Goal: Task Accomplishment & Management: Use online tool/utility

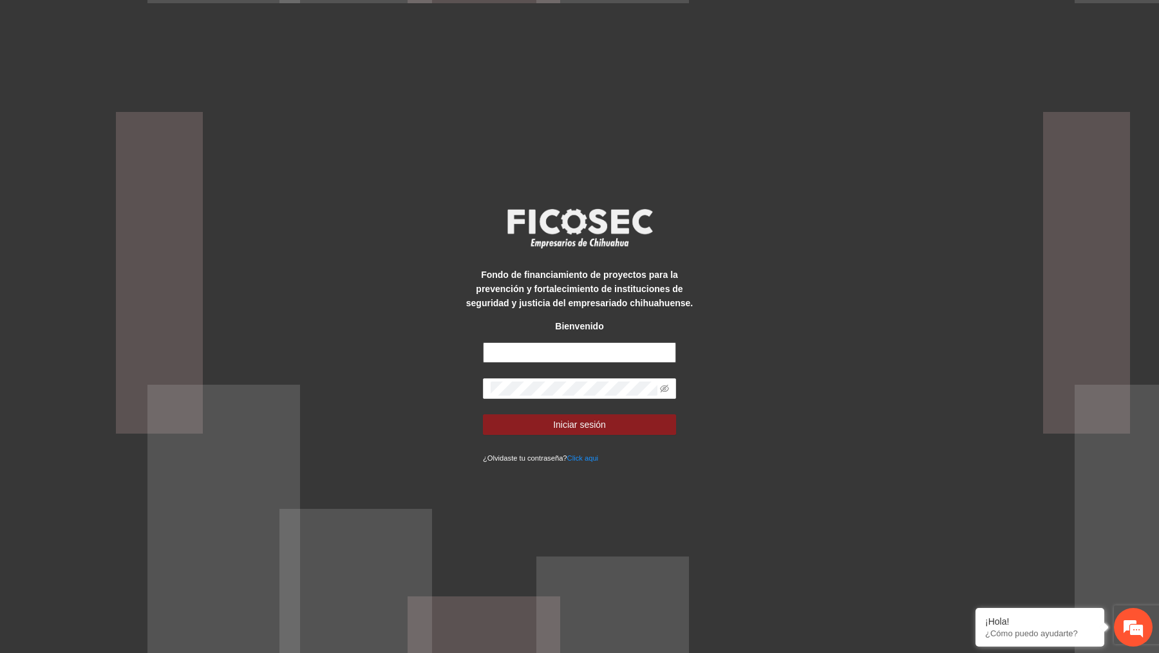
click at [576, 354] on input "text" at bounding box center [579, 353] width 193 height 21
type input "**********"
click at [563, 381] on span at bounding box center [579, 389] width 193 height 21
click at [661, 390] on icon "eye-invisible" at bounding box center [664, 388] width 9 height 9
click at [483, 415] on button "Iniciar sesión" at bounding box center [579, 425] width 193 height 21
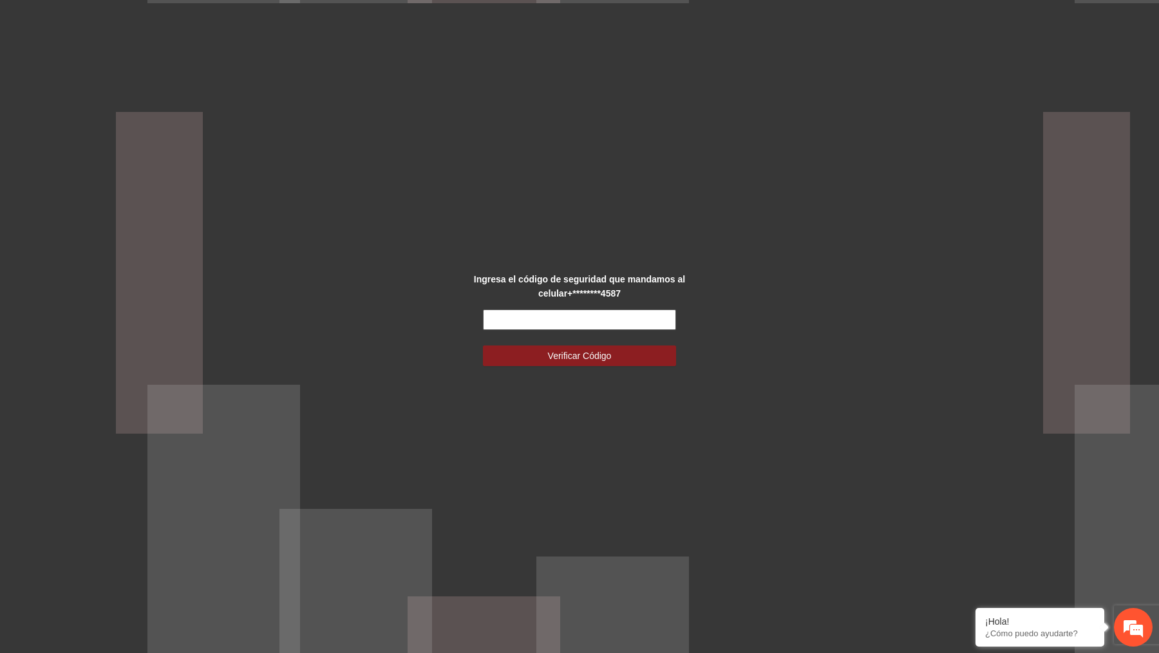
click at [606, 323] on input "text" at bounding box center [579, 320] width 193 height 21
type input "******"
click at [483, 346] on button "Verificar Código" at bounding box center [579, 356] width 193 height 21
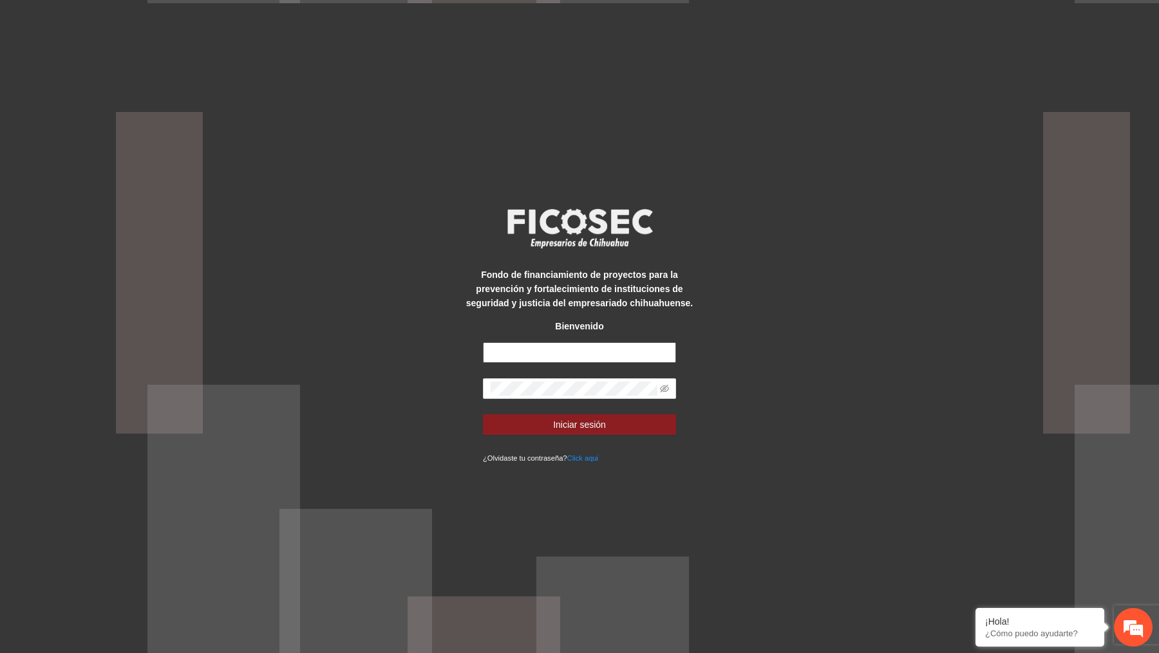
click at [538, 361] on input "text" at bounding box center [579, 353] width 193 height 21
click at [569, 349] on input "text" at bounding box center [579, 353] width 193 height 21
type input "**********"
click at [662, 388] on icon "eye-invisible" at bounding box center [664, 389] width 9 height 8
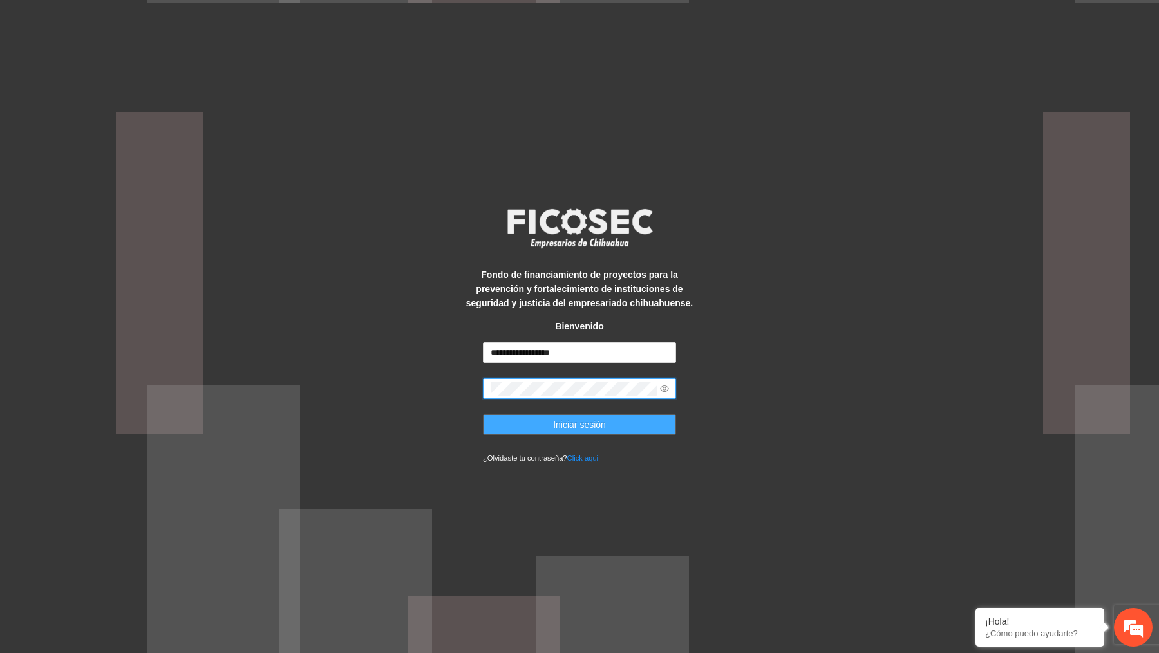
click at [610, 424] on button "Iniciar sesión" at bounding box center [579, 425] width 193 height 21
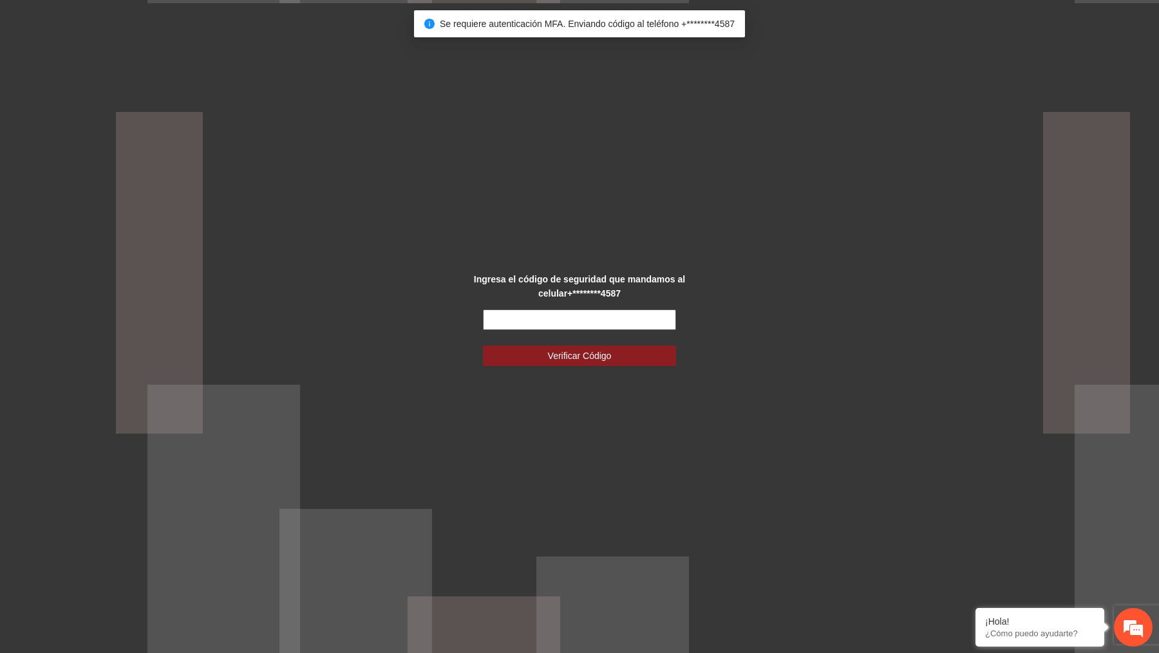
click at [599, 319] on input "text" at bounding box center [579, 320] width 193 height 21
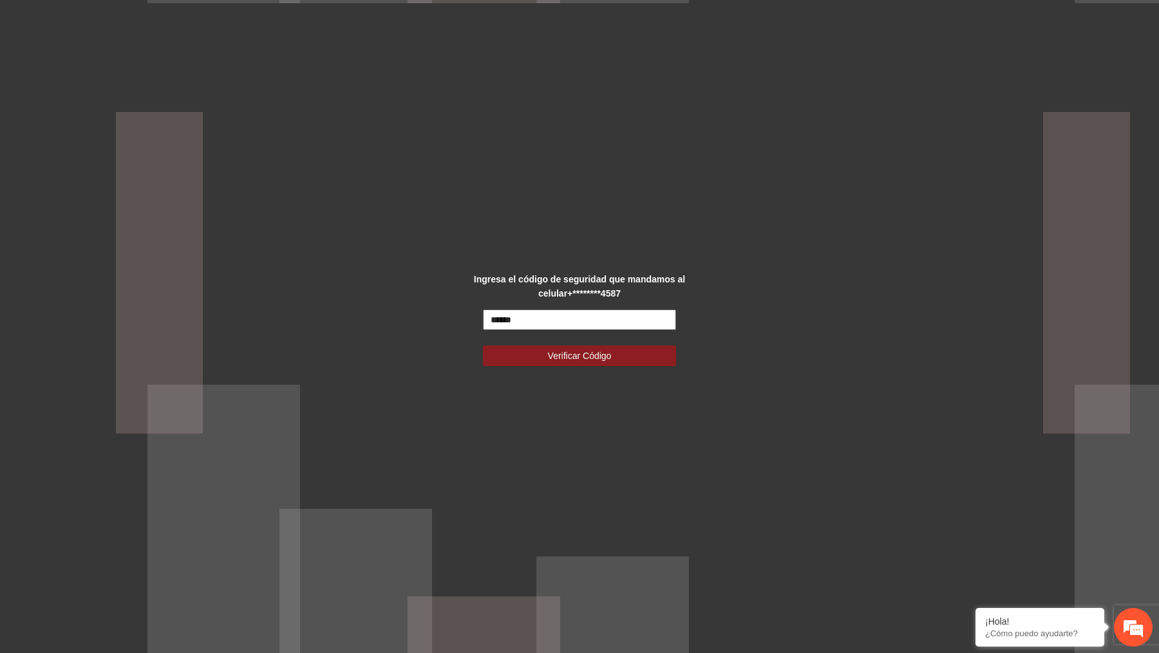
type input "******"
click at [483, 346] on button "Verificar Código" at bounding box center [579, 356] width 193 height 21
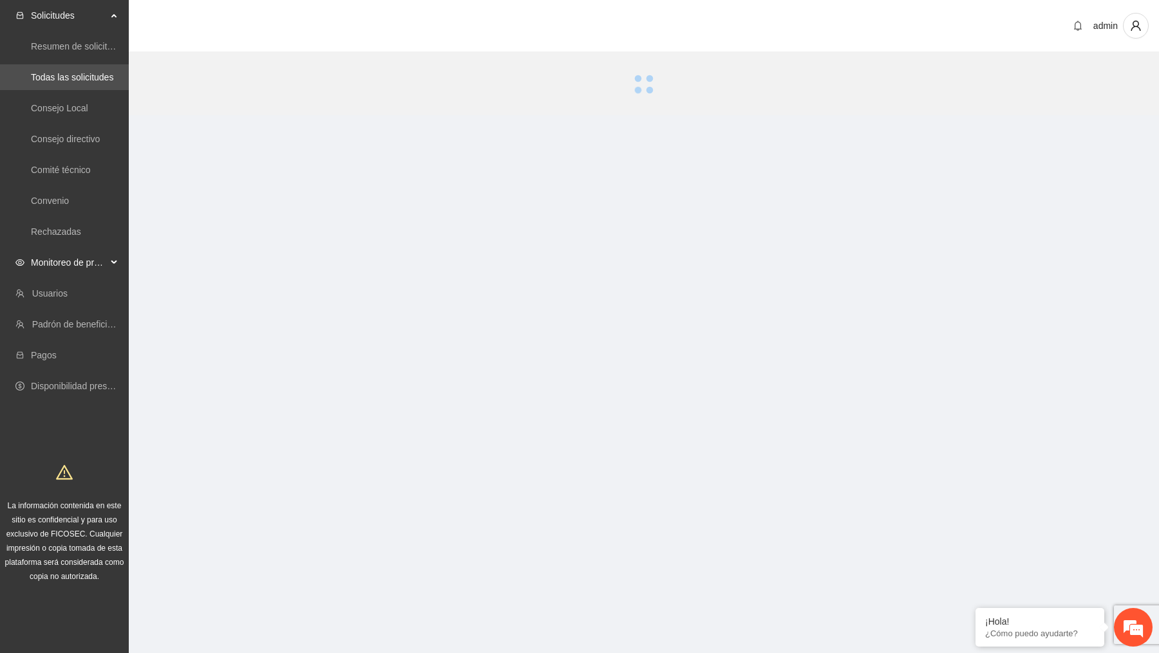
click at [59, 265] on span "Monitoreo de proyectos" at bounding box center [69, 263] width 76 height 26
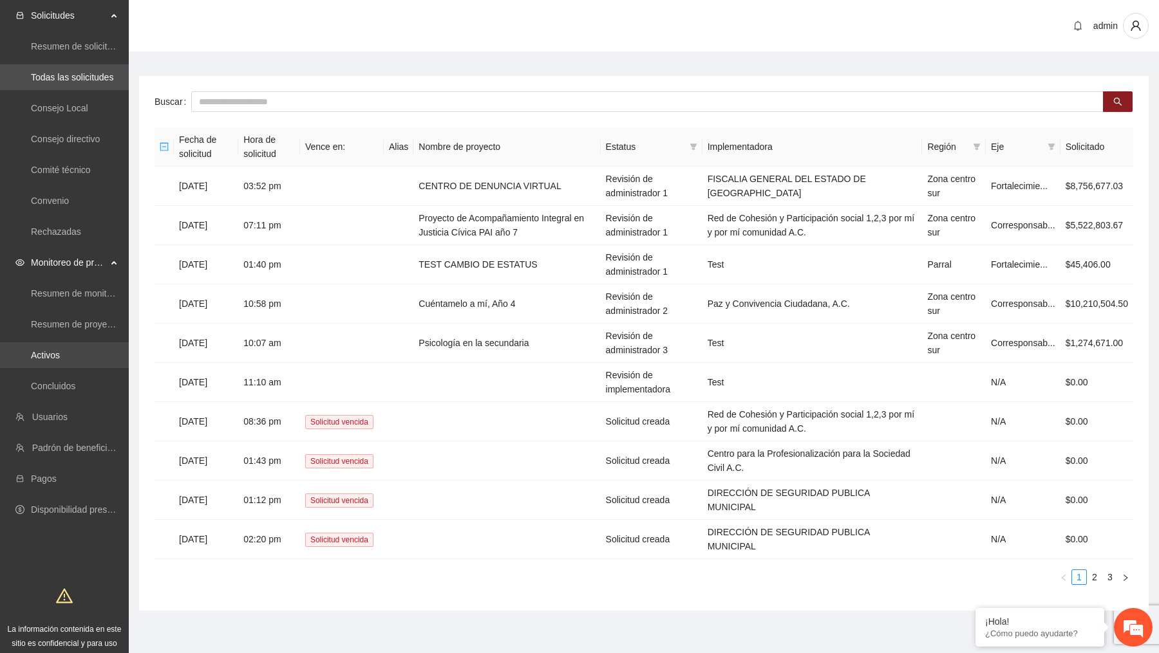
click at [60, 350] on link "Activos" at bounding box center [45, 355] width 29 height 10
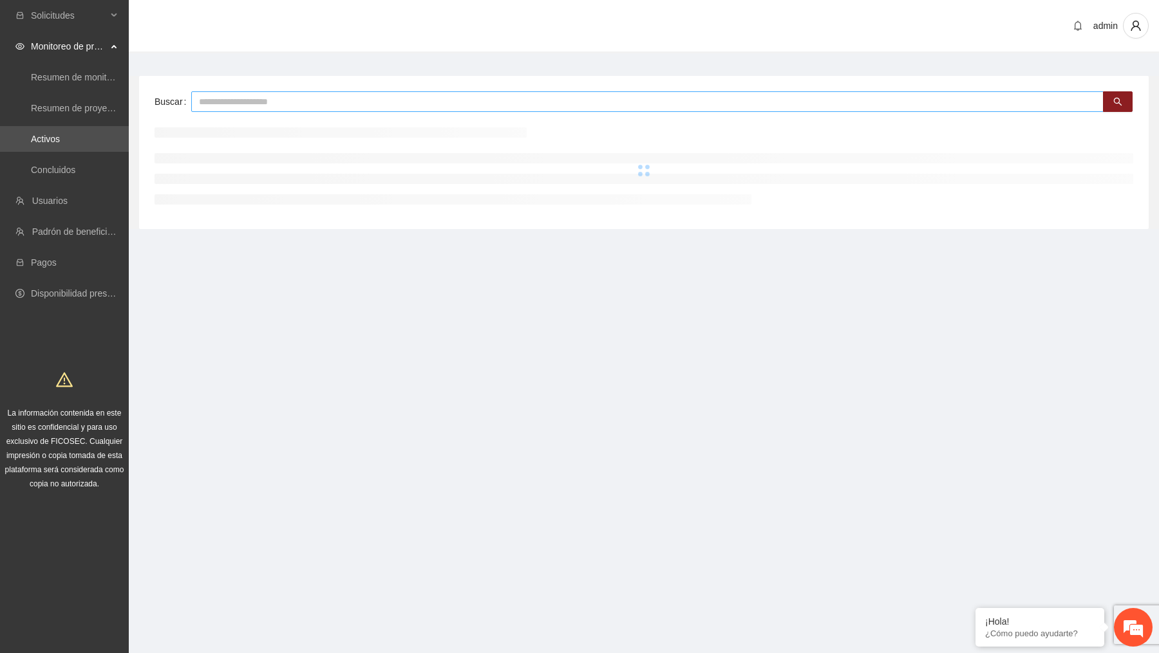
click at [408, 106] on input "text" at bounding box center [647, 101] width 912 height 21
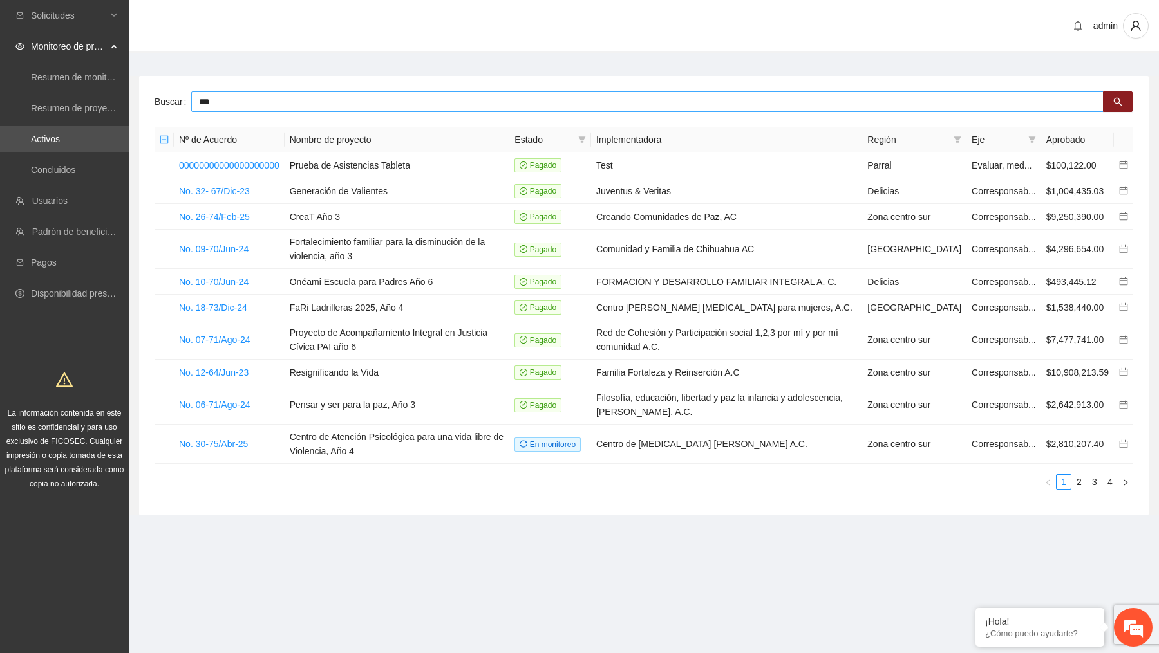
type input "***"
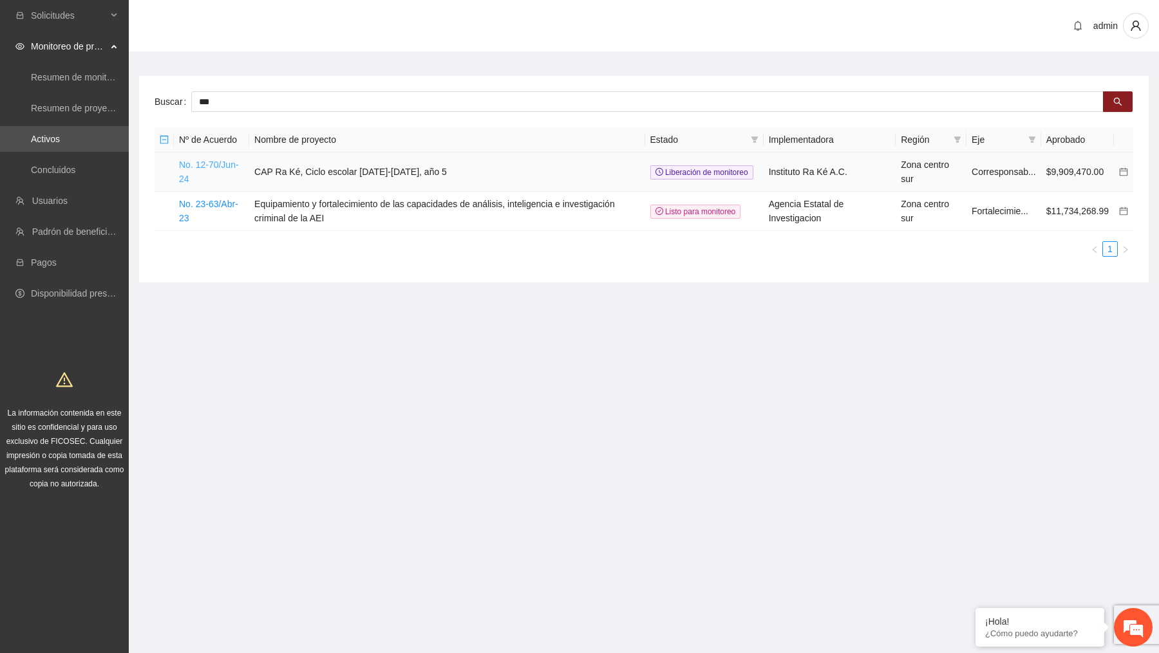
click at [218, 164] on link "No. 12-70/Jun-24" at bounding box center [209, 172] width 60 height 24
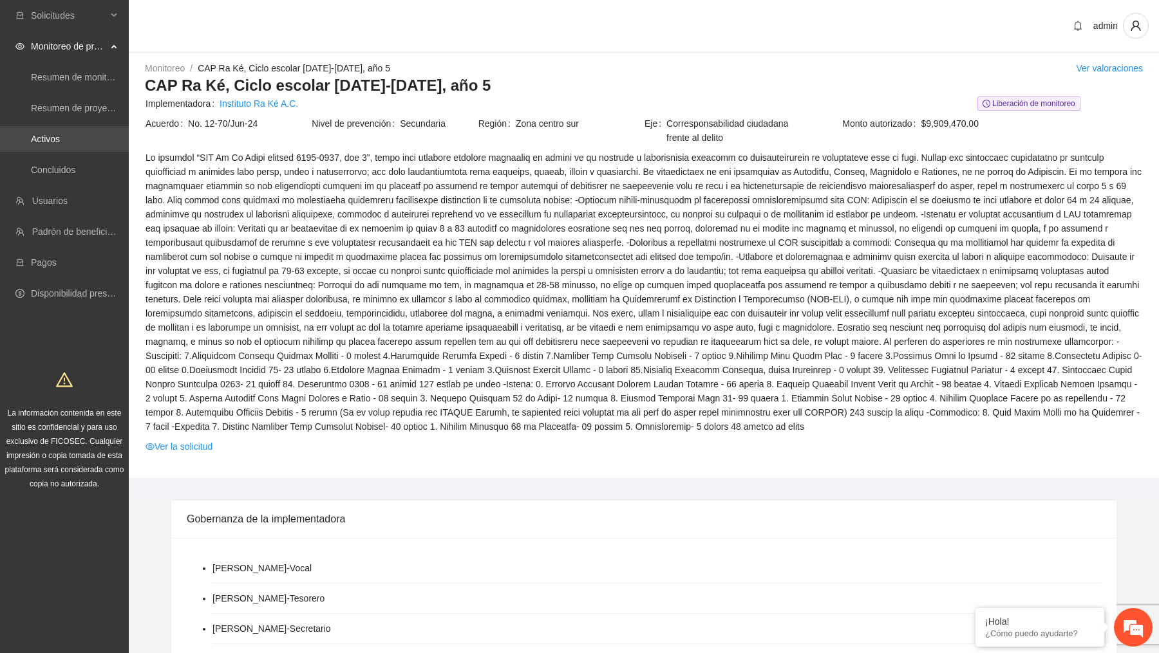
click at [60, 144] on link "Activos" at bounding box center [45, 139] width 29 height 10
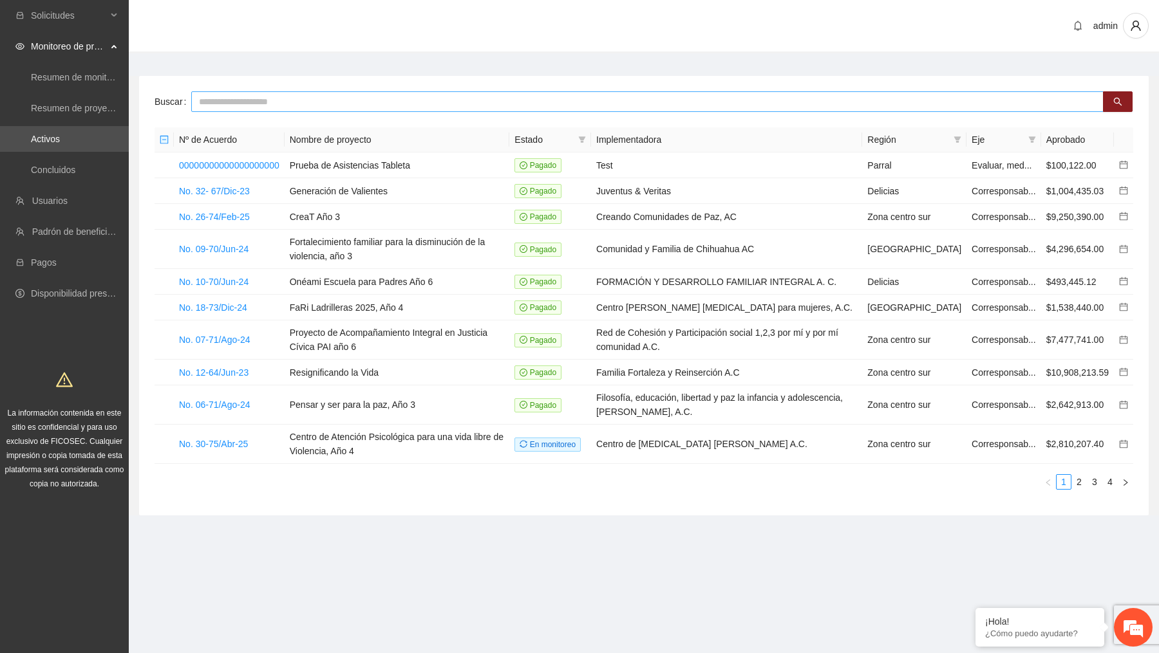
click at [379, 93] on input "text" at bounding box center [647, 101] width 912 height 21
type input "***"
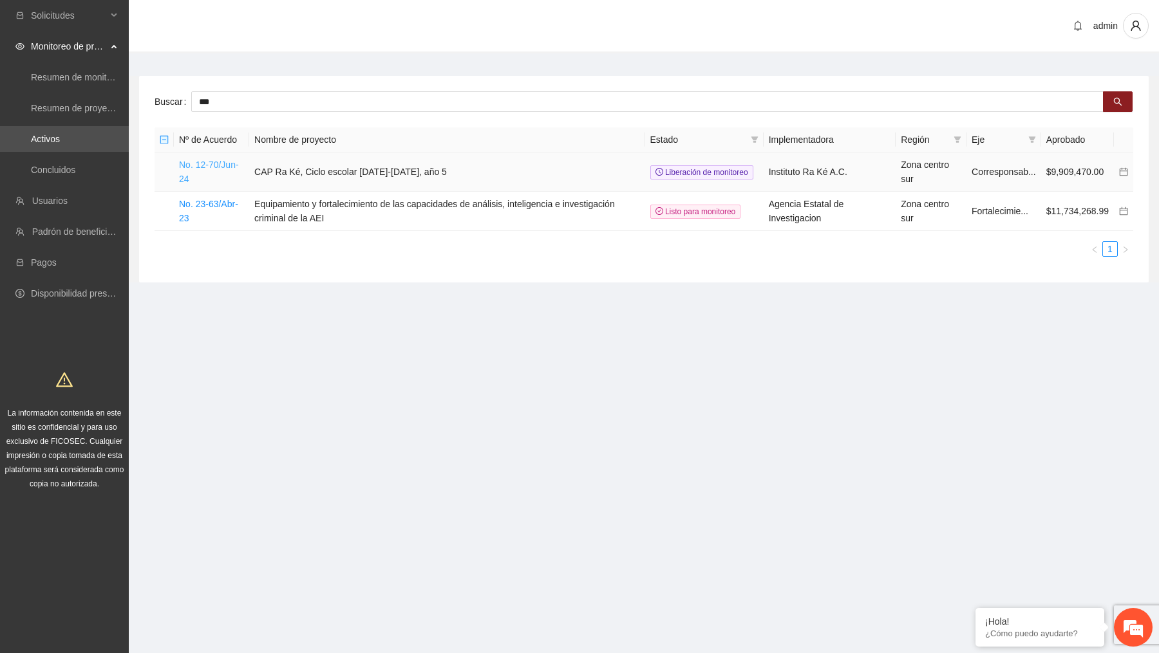
click at [225, 167] on link "No. 12-70/Jun-24" at bounding box center [209, 172] width 60 height 24
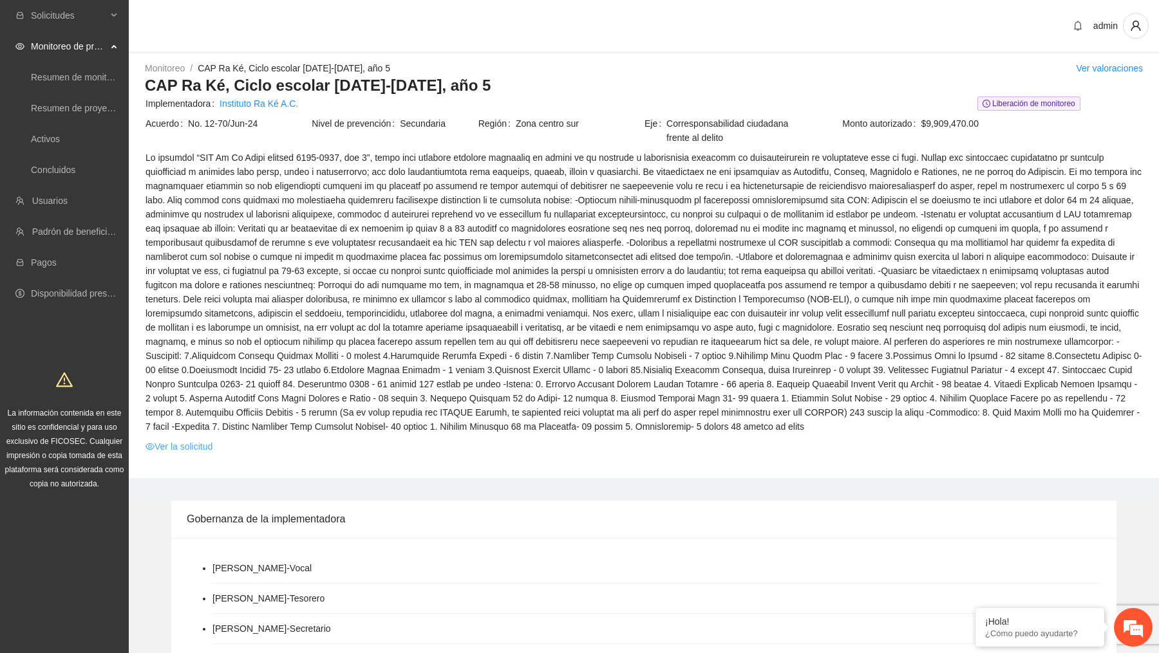
click at [199, 454] on link "Ver la solicitud" at bounding box center [179, 447] width 67 height 14
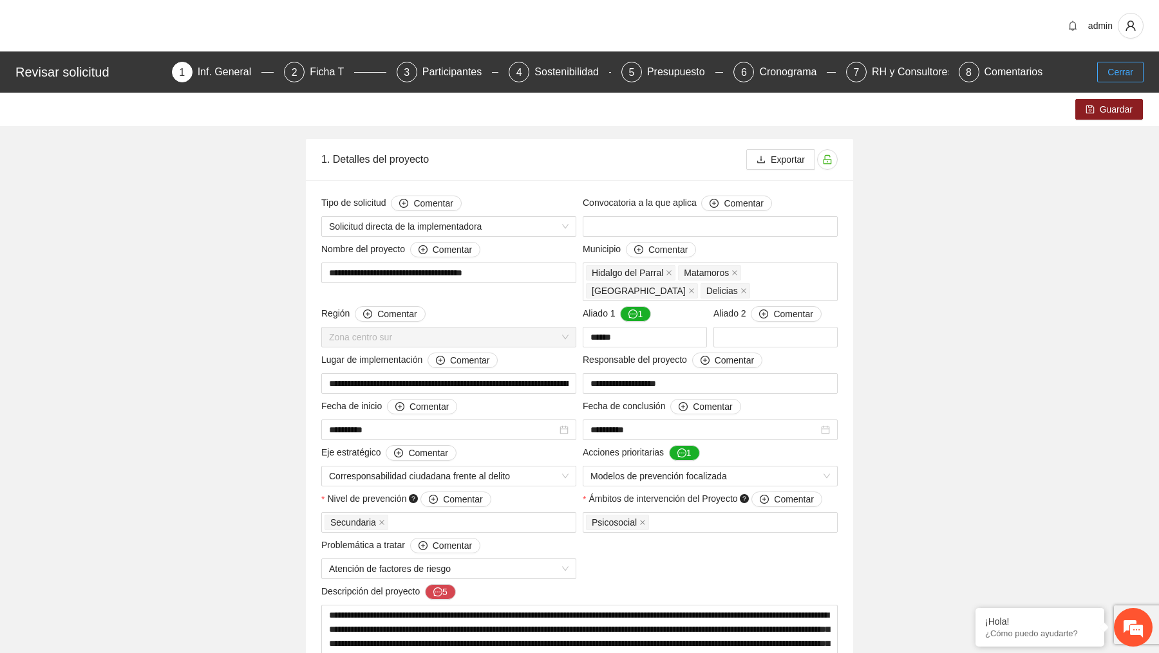
click at [1128, 71] on span "Cerrar" at bounding box center [1120, 72] width 26 height 14
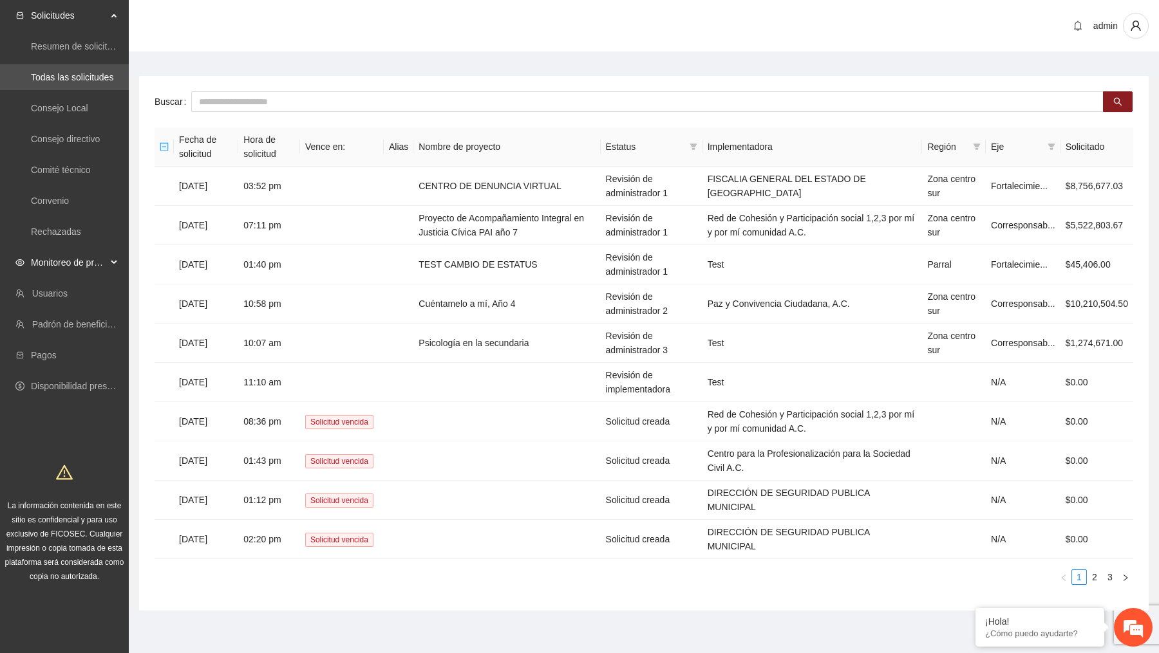
click at [108, 261] on div "Monitoreo de proyectos" at bounding box center [64, 263] width 129 height 26
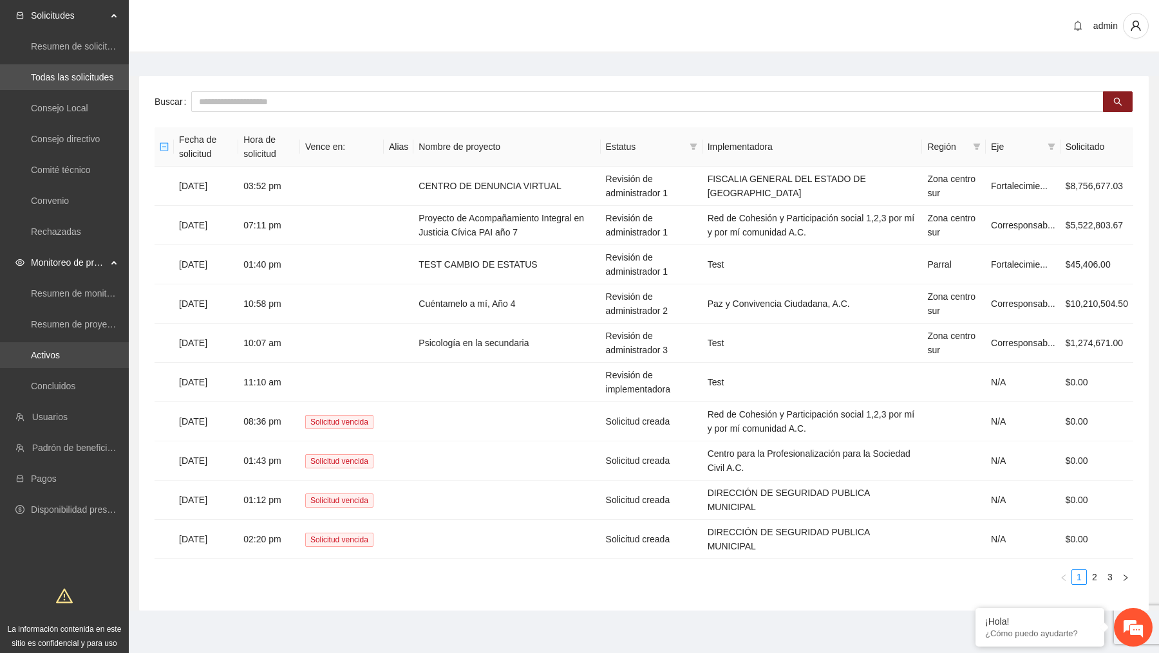
click at [60, 361] on link "Activos" at bounding box center [45, 355] width 29 height 10
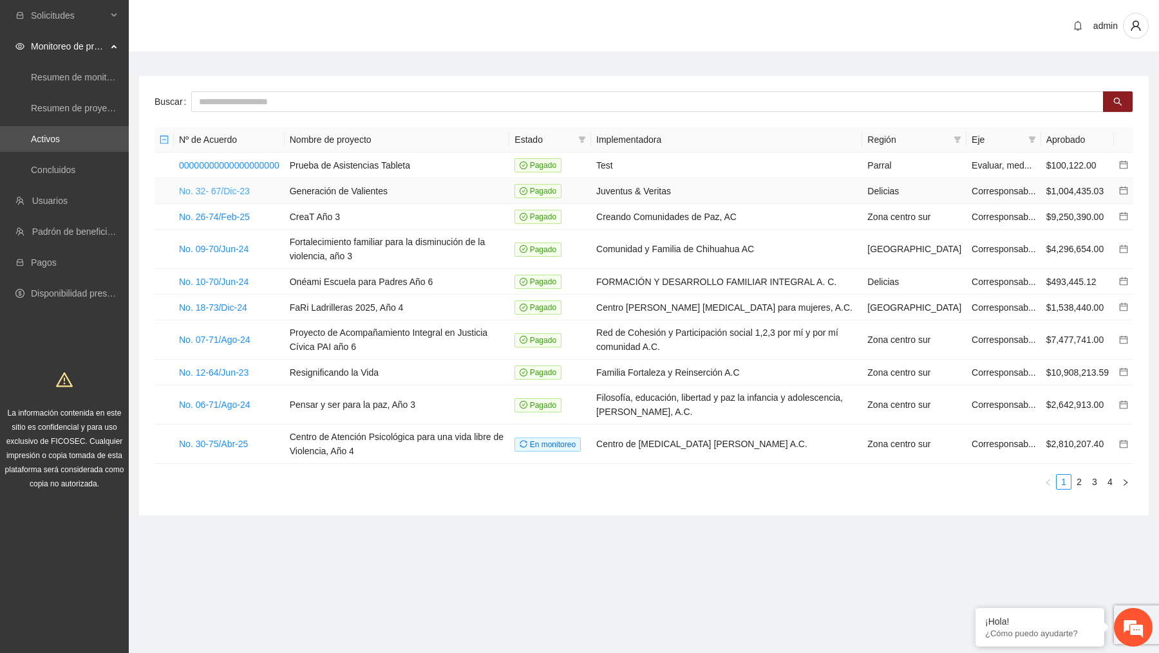
click at [250, 190] on link "No. 32- 67/Dic-23" at bounding box center [214, 191] width 71 height 10
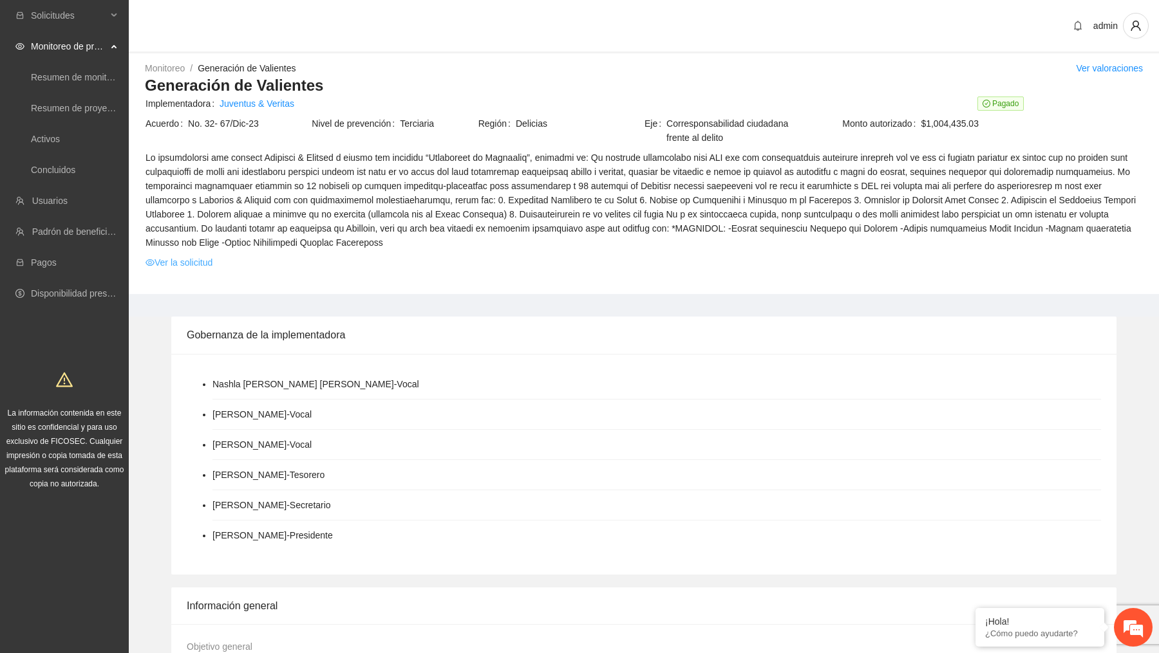
click at [192, 265] on link "Ver la solicitud" at bounding box center [179, 263] width 67 height 14
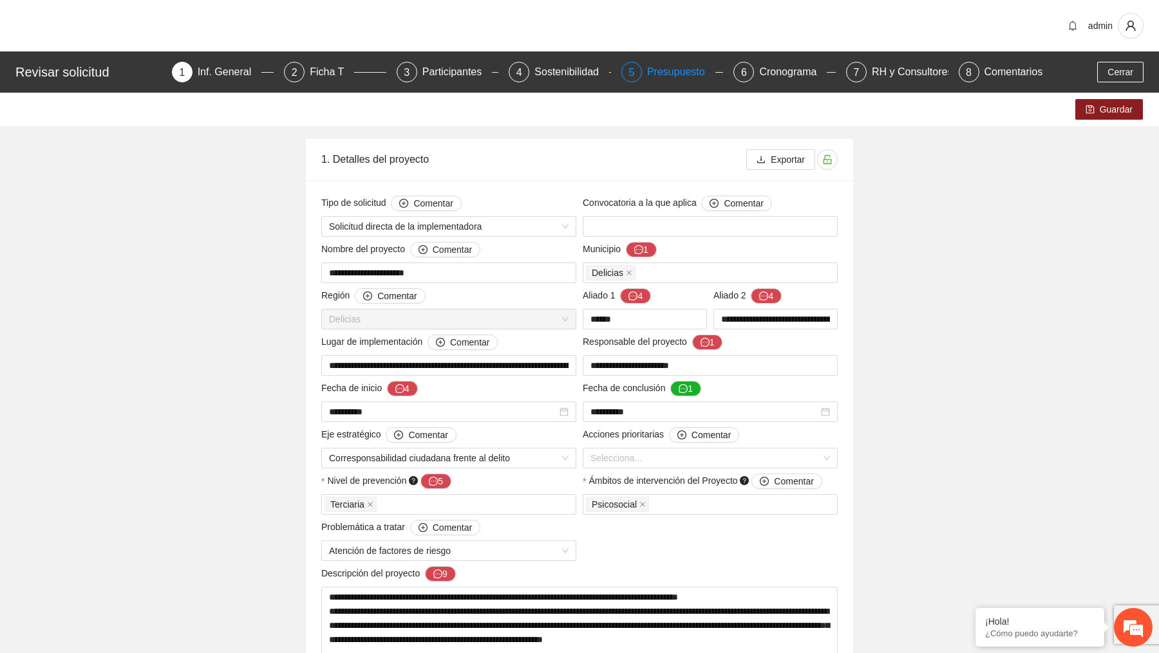
click at [661, 76] on div "Presupuesto" at bounding box center [681, 72] width 68 height 21
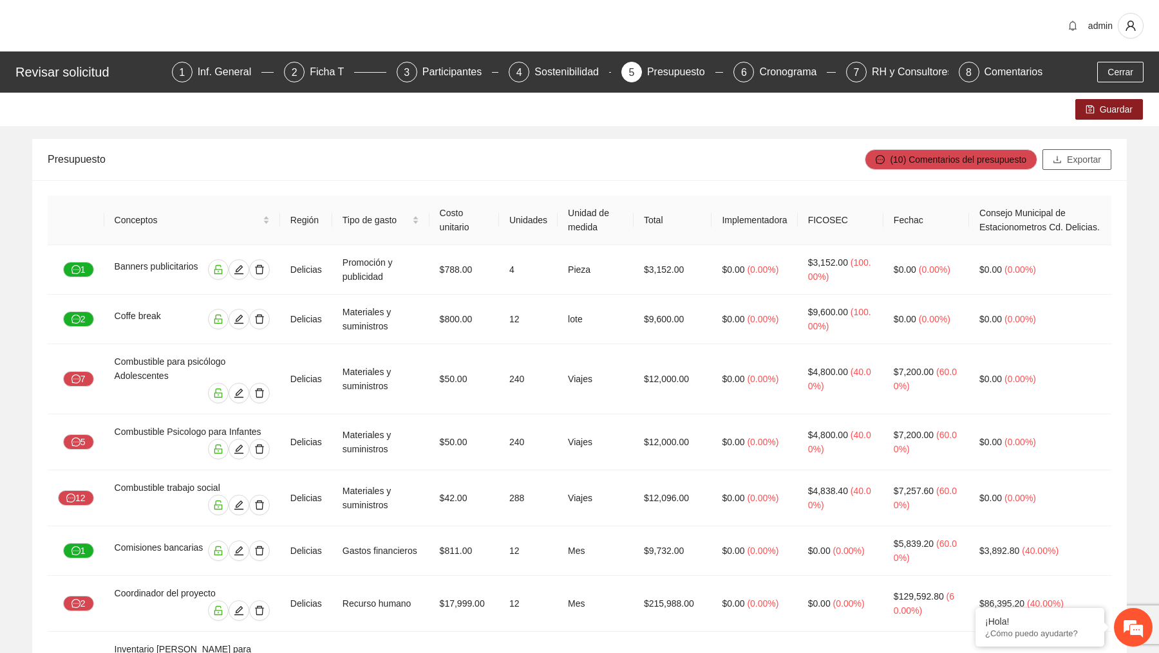
click at [1067, 158] on span "Exportar" at bounding box center [1084, 160] width 34 height 14
